Goal: Task Accomplishment & Management: Use online tool/utility

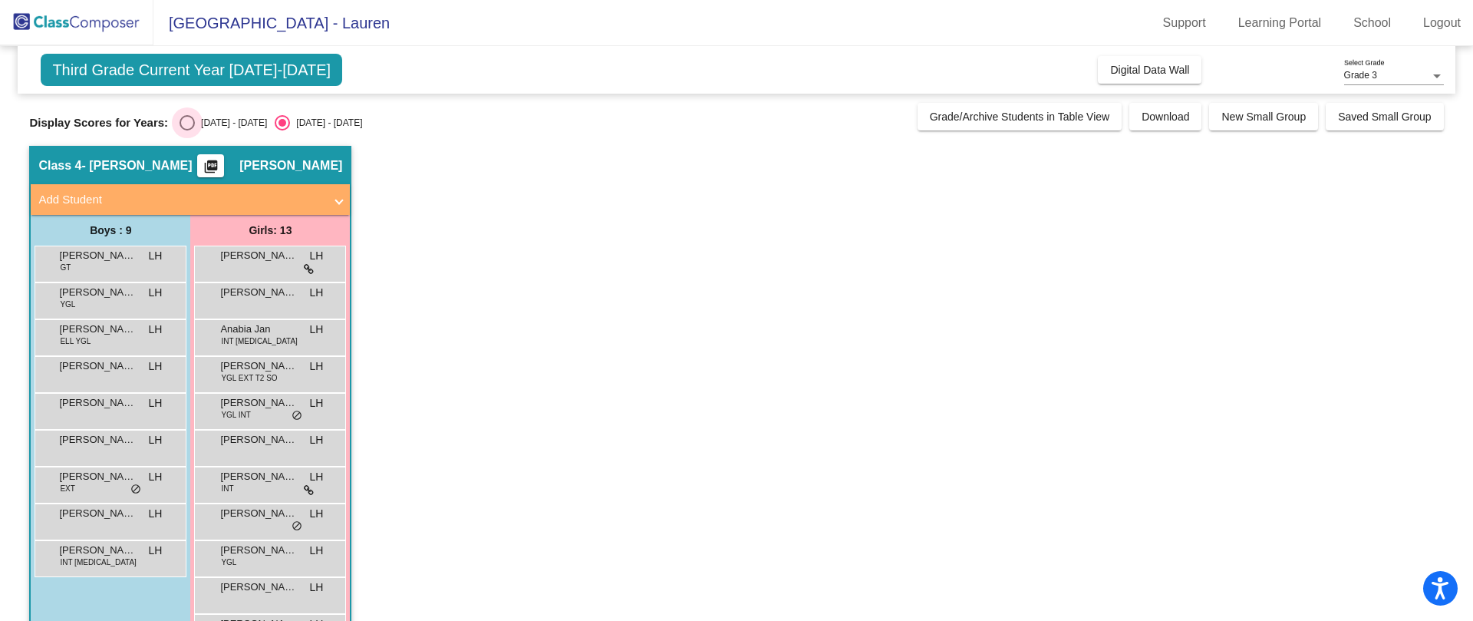
click at [187, 123] on div "Select an option" at bounding box center [187, 122] width 15 height 15
click at [187, 130] on input "[DATE] - [DATE]" at bounding box center [186, 130] width 1 height 1
radio input "true"
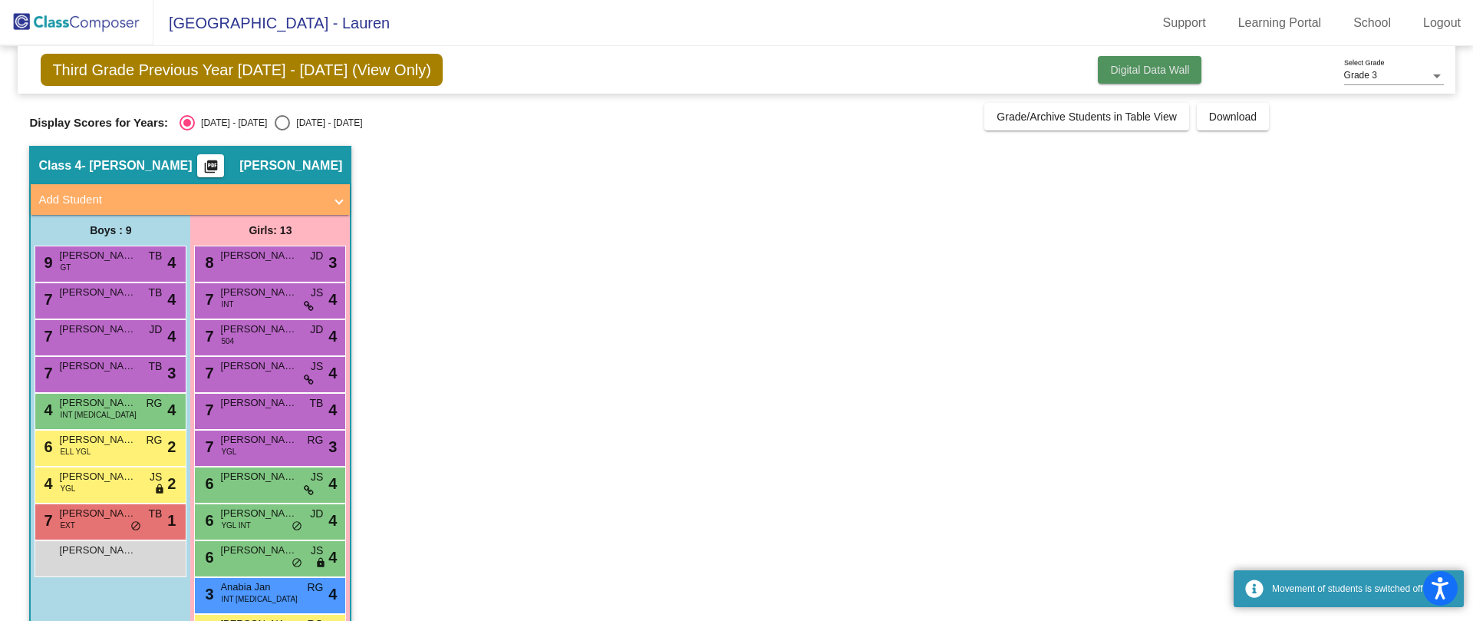
click at [1163, 64] on span "Digital Data Wall" at bounding box center [1149, 70] width 79 height 12
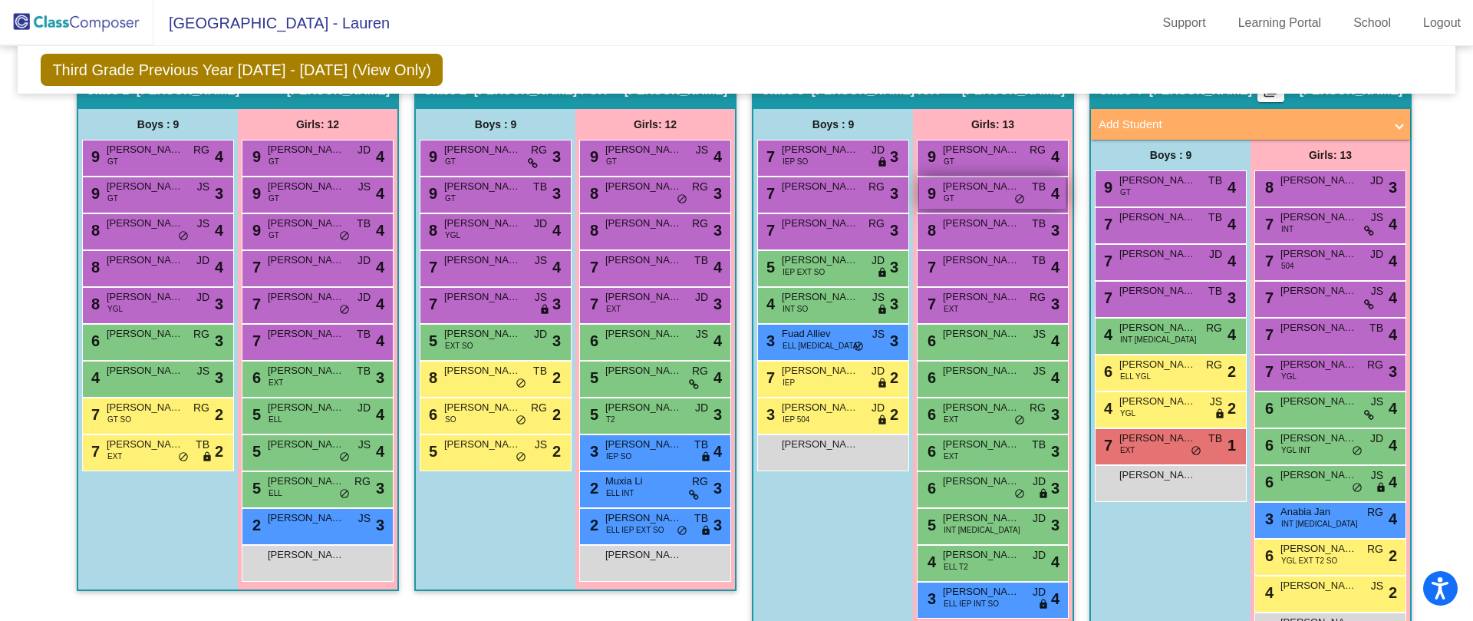
scroll to position [277, 0]
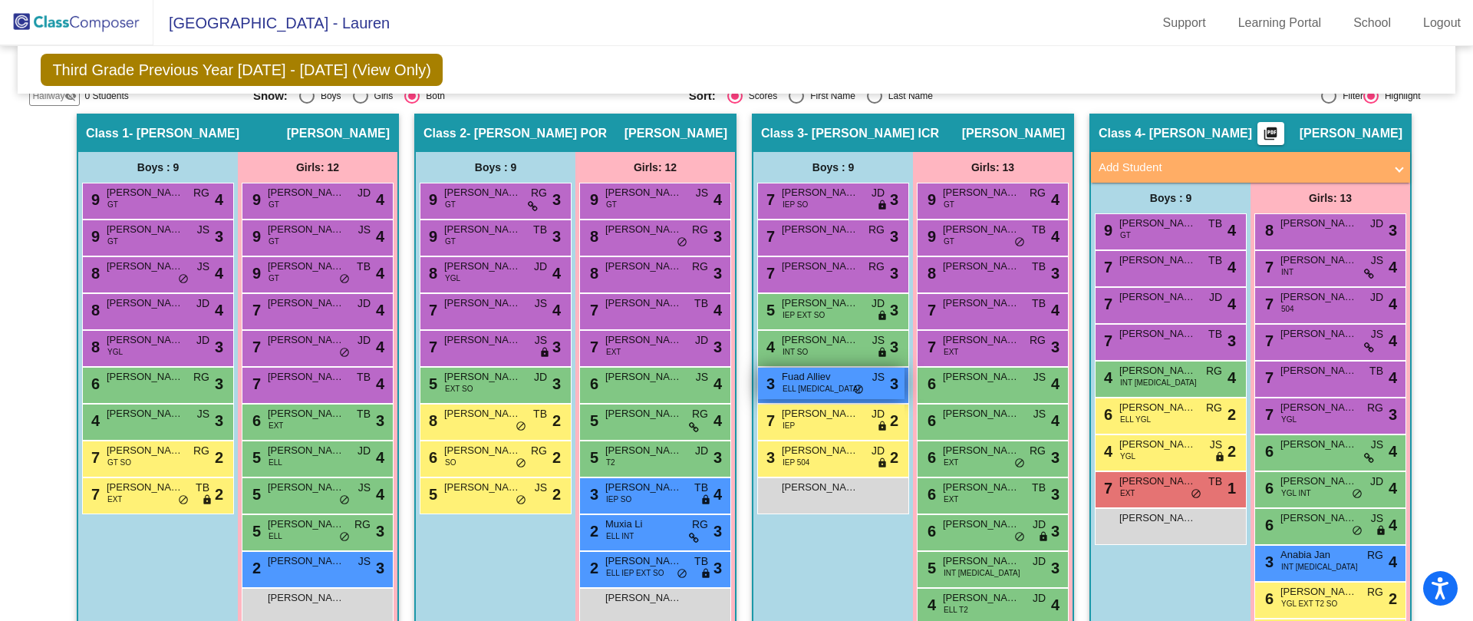
click at [810, 383] on span "Fuad Alliev" at bounding box center [820, 376] width 77 height 15
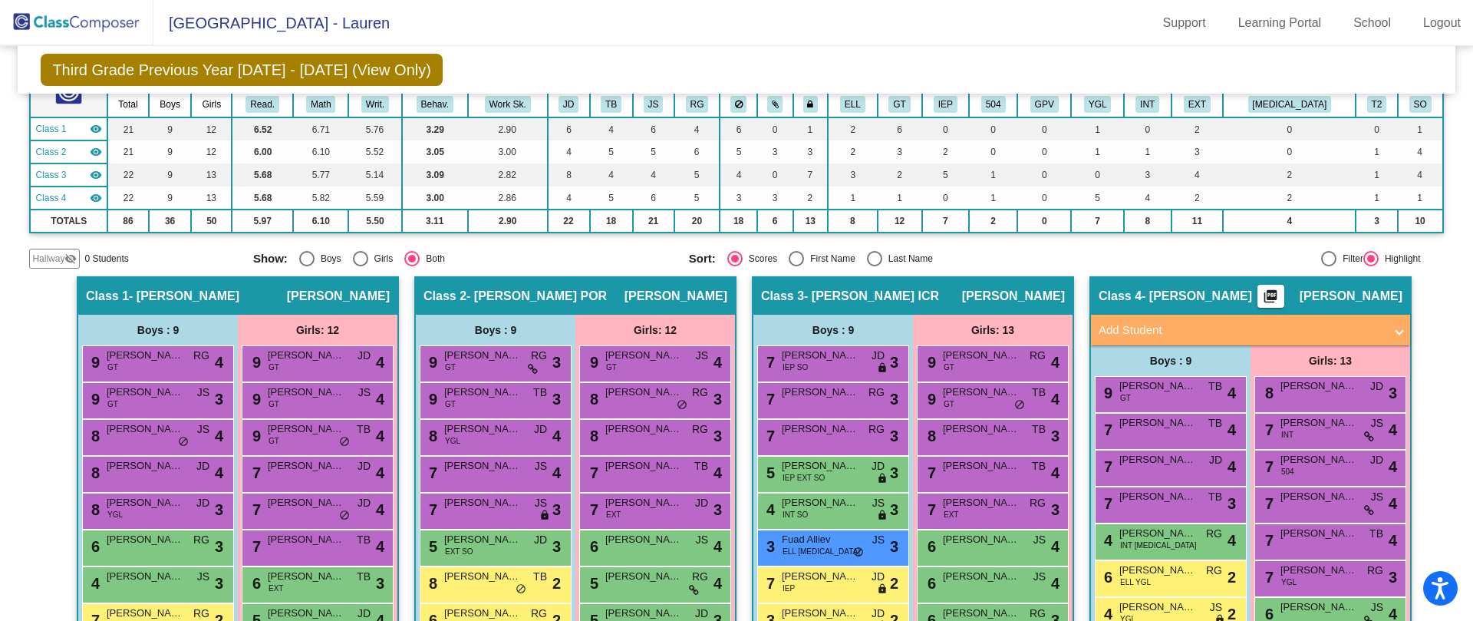
scroll to position [0, 0]
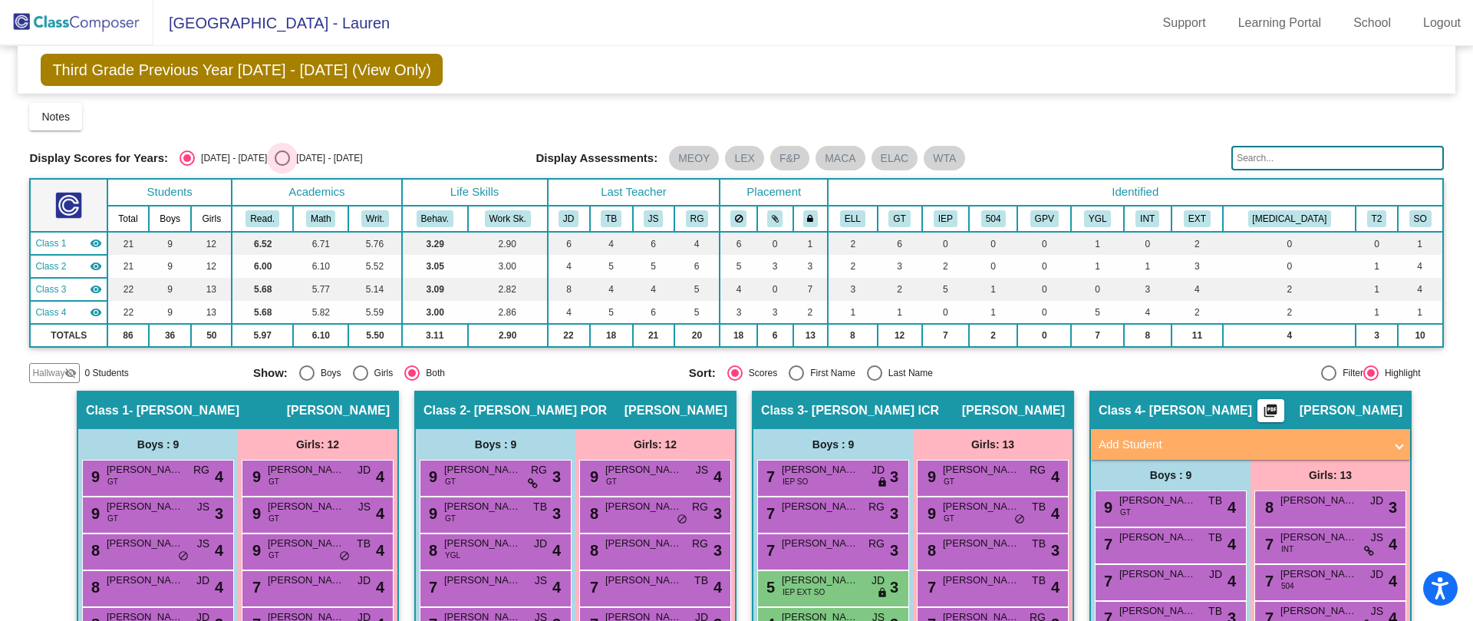
click at [275, 158] on div "Select an option" at bounding box center [282, 157] width 15 height 15
click at [282, 166] on input "[DATE] - [DATE]" at bounding box center [282, 166] width 1 height 1
radio input "true"
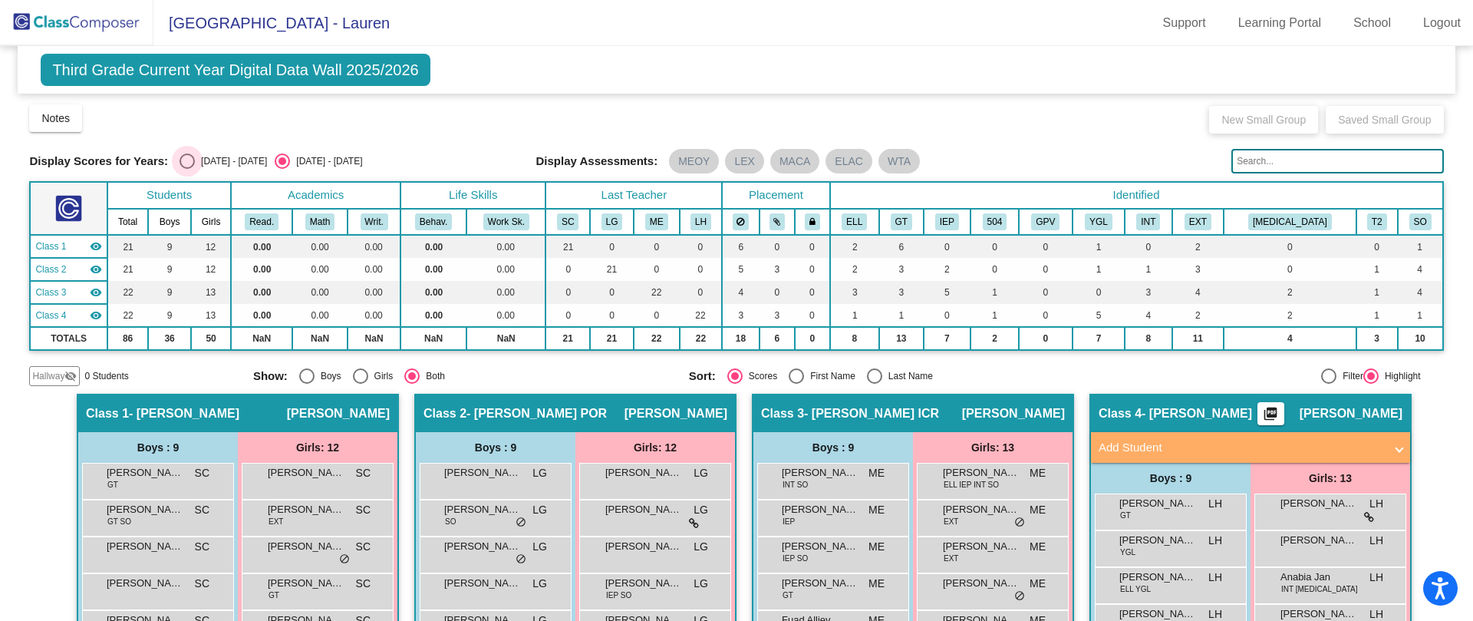
click at [186, 165] on div "Select an option" at bounding box center [187, 160] width 15 height 15
click at [186, 169] on input "[DATE] - [DATE]" at bounding box center [186, 169] width 1 height 1
radio input "true"
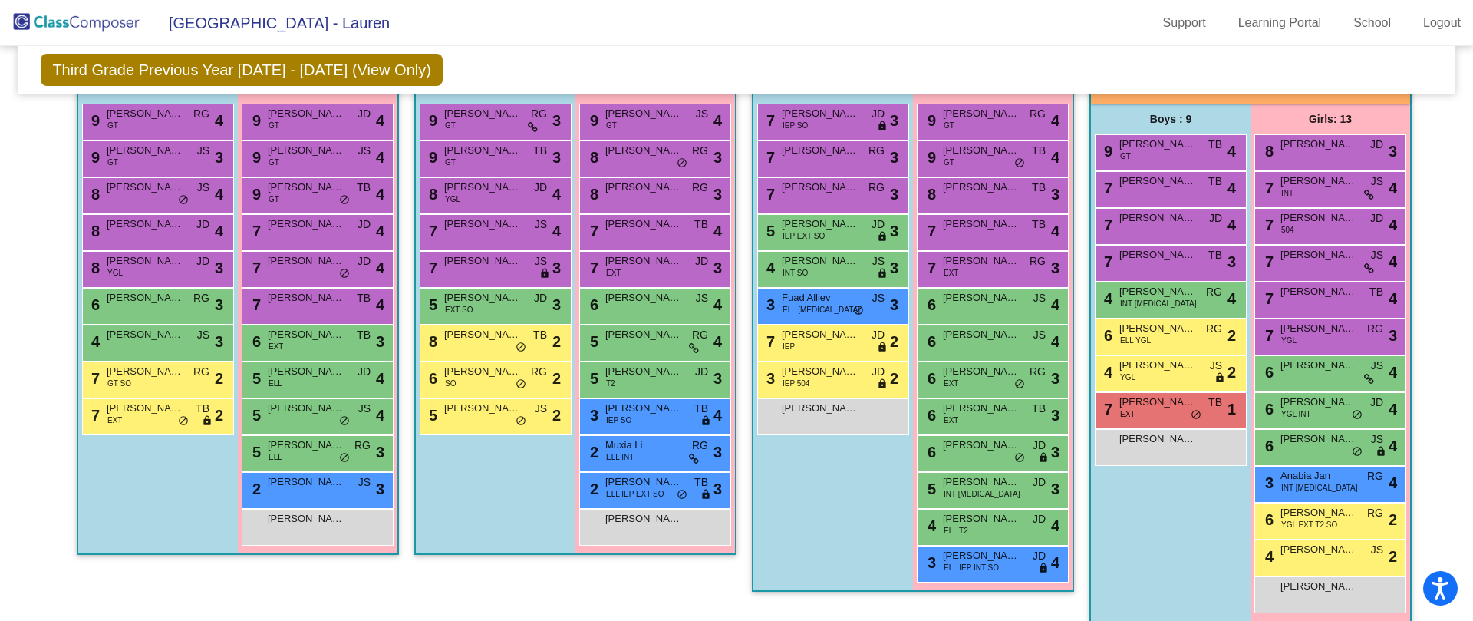
scroll to position [360, 0]
